Goal: Task Accomplishment & Management: Use online tool/utility

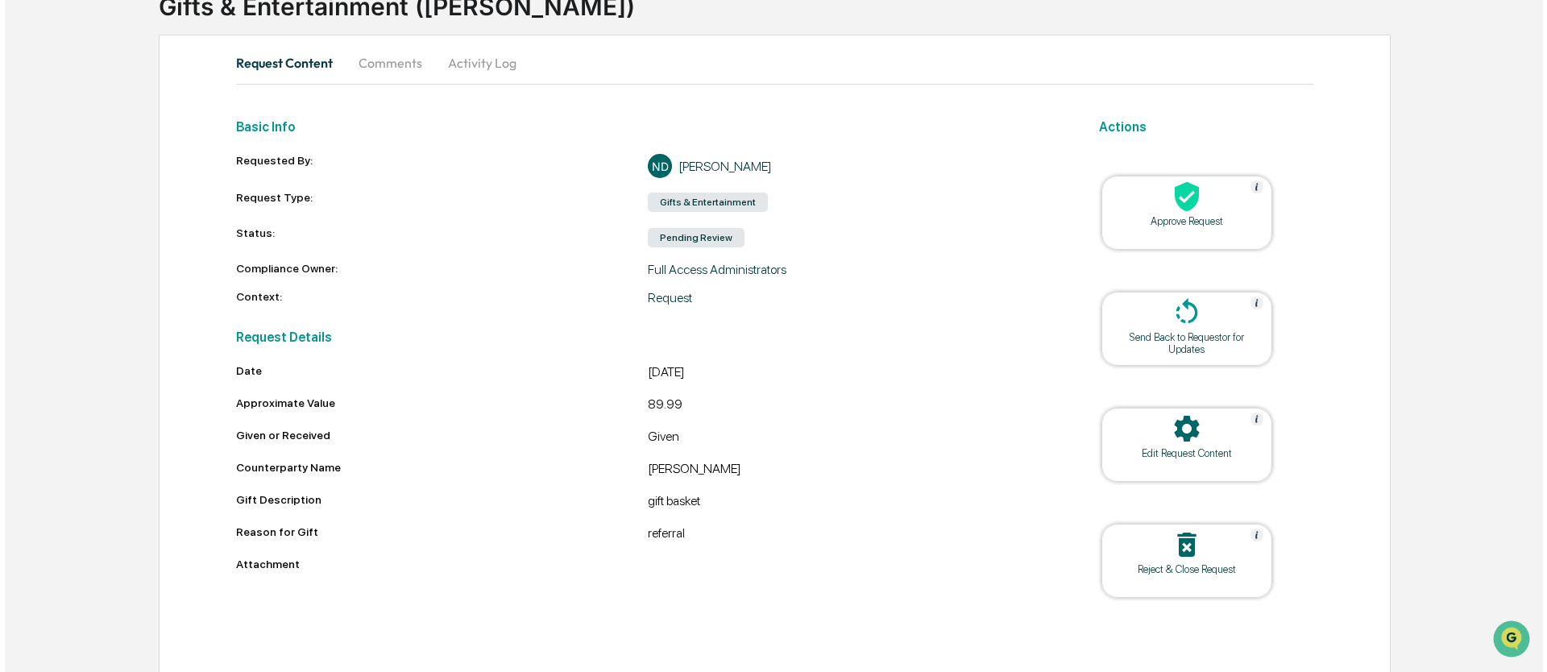
scroll to position [123, 0]
click at [1167, 196] on icon at bounding box center [1182, 196] width 32 height 32
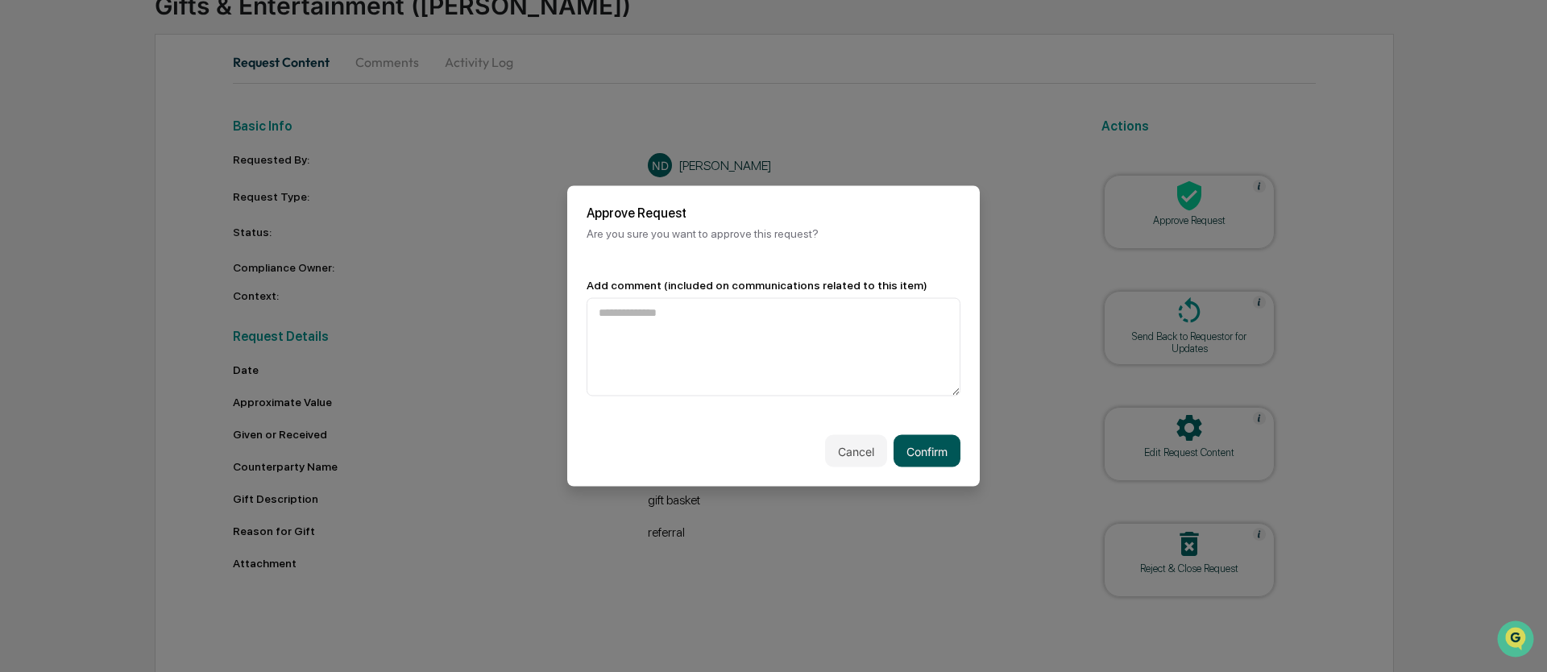
click at [926, 452] on button "Confirm" at bounding box center [927, 451] width 67 height 32
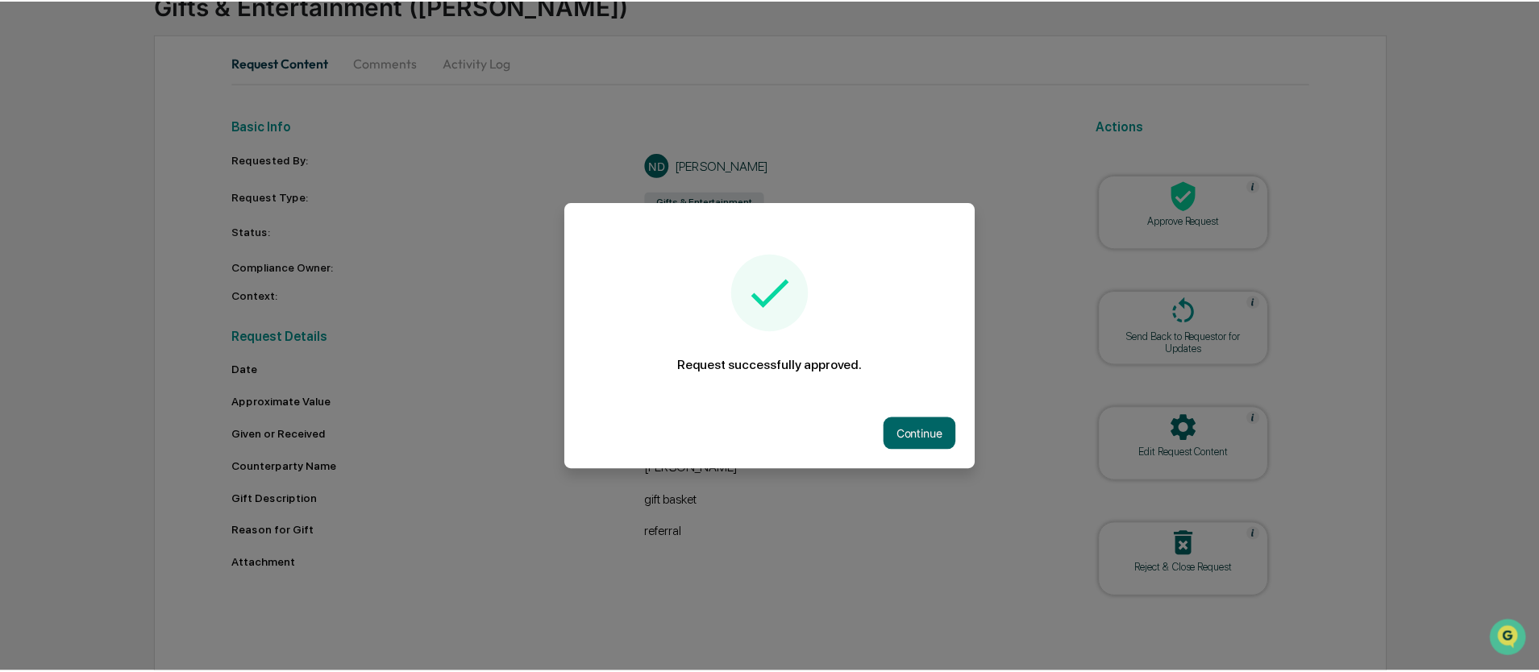
scroll to position [66, 0]
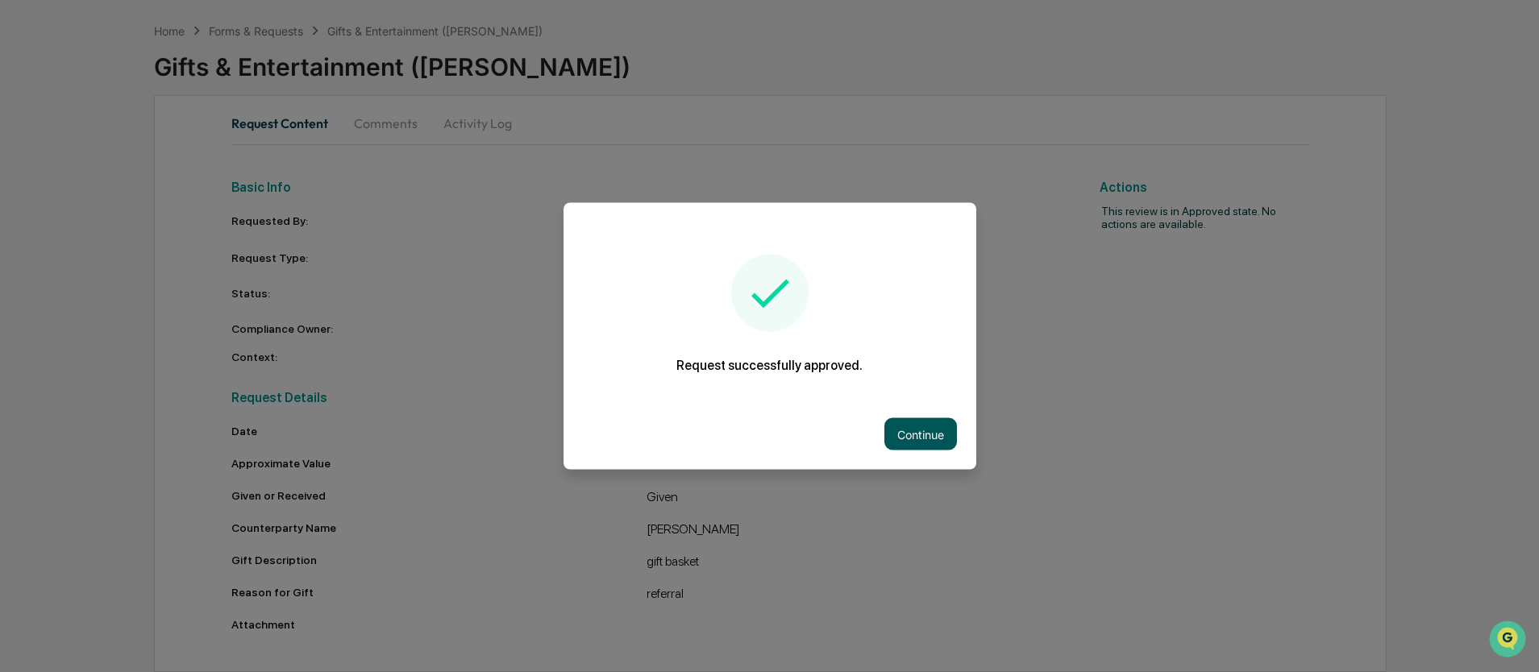
click at [914, 433] on button "Continue" at bounding box center [920, 434] width 73 height 32
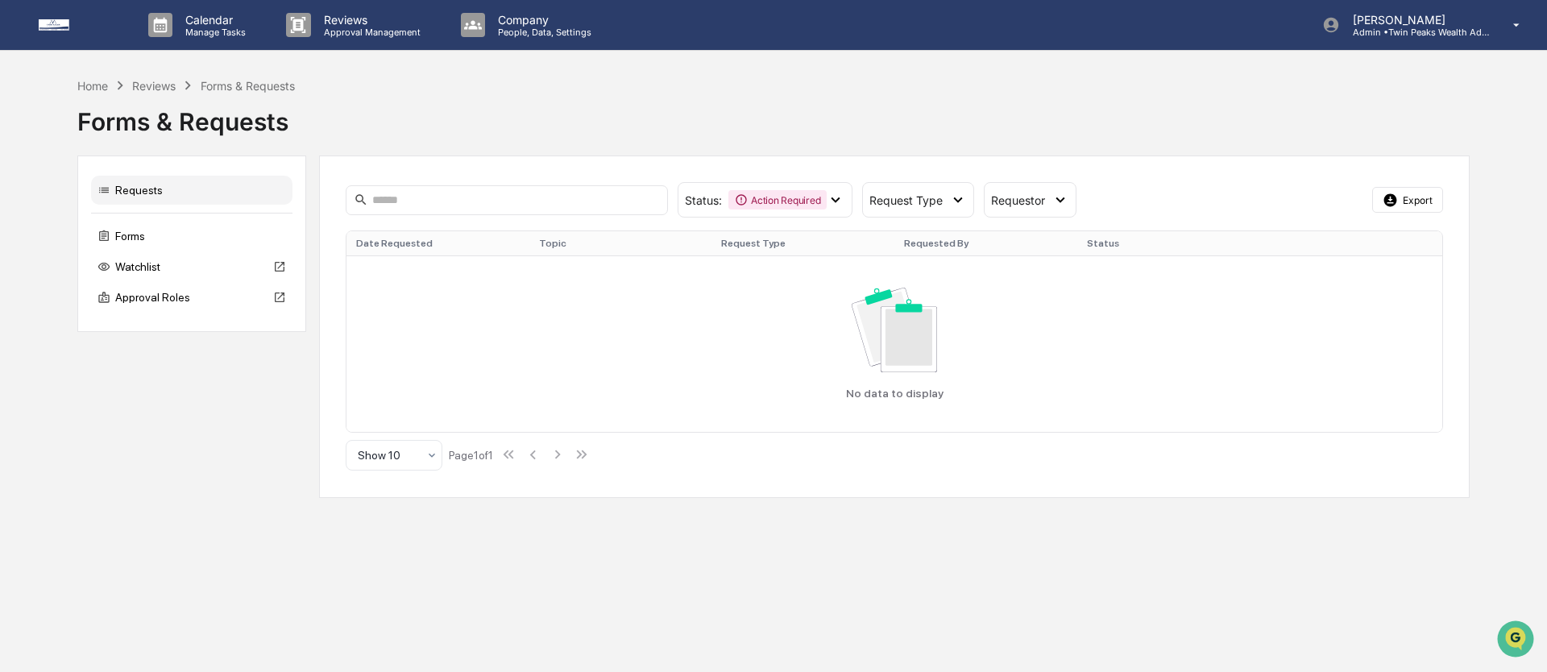
click at [558, 95] on div "Forms & Requests" at bounding box center [773, 115] width 1393 height 42
